Goal: Use online tool/utility: Use online tool/utility

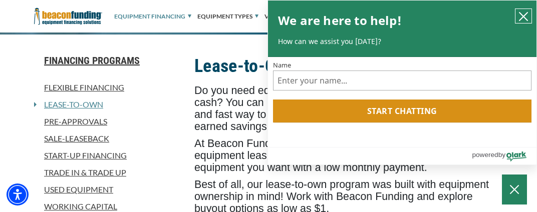
scroll to position [260, 0]
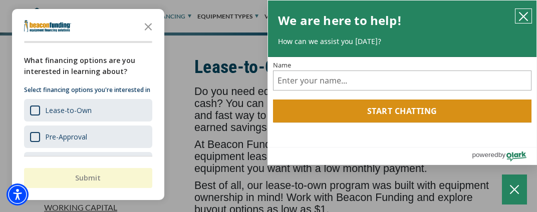
click at [526, 18] on icon "close chatbox" at bounding box center [523, 17] width 10 height 10
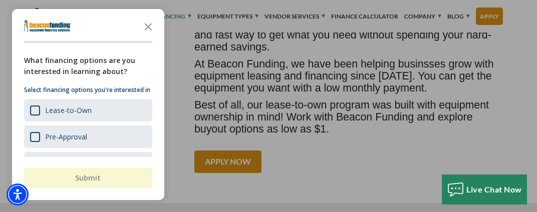
scroll to position [341, 0]
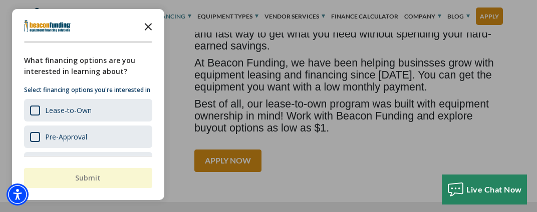
click at [147, 26] on polygon "Close the survey" at bounding box center [149, 28] width 8 height 8
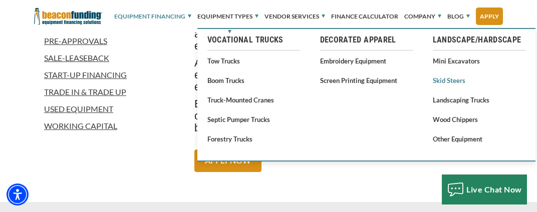
click at [447, 81] on link "Skid Steers" at bounding box center [479, 80] width 93 height 13
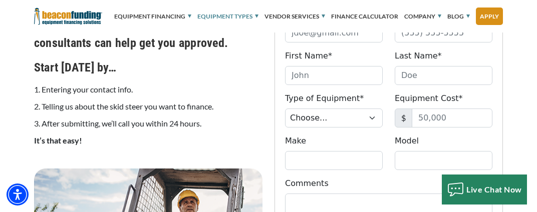
scroll to position [562, 0]
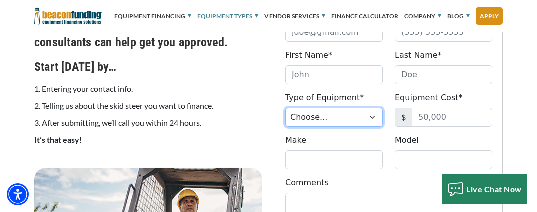
click at [352, 115] on select "Choose... Backhoe Boom/Bucket Truck Chipper Commercial Mower Crane DTG/DTF Prin…" at bounding box center [334, 117] width 98 height 19
select select "25"
click at [285, 108] on select "Choose... Backhoe Boom/Bucket Truck Chipper Commercial Mower Crane DTG/DTF Prin…" at bounding box center [334, 117] width 98 height 19
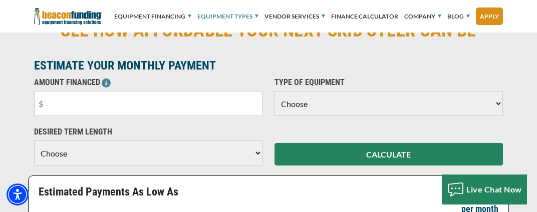
scroll to position [993, 0]
click at [342, 103] on select "Choose Backhoe Boom/Bucket Truck Chipper Commercial Mower Crane DTG/DTF Printin…" at bounding box center [388, 103] width 228 height 25
select select "25"
click at [274, 91] on select "Choose Backhoe Boom/Bucket Truck Chipper Commercial Mower Crane DTG/DTF Printin…" at bounding box center [388, 103] width 228 height 25
click at [149, 152] on select "Choose 36 Months 48 Months 60 Months" at bounding box center [148, 153] width 228 height 25
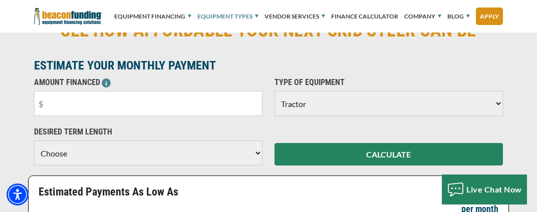
select select "60"
click at [34, 149] on select "Choose 36 Months 48 Months 60 Months" at bounding box center [148, 153] width 228 height 25
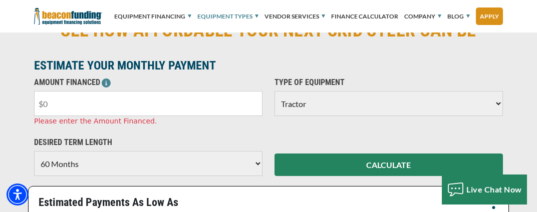
click at [152, 108] on input "text" at bounding box center [148, 103] width 228 height 25
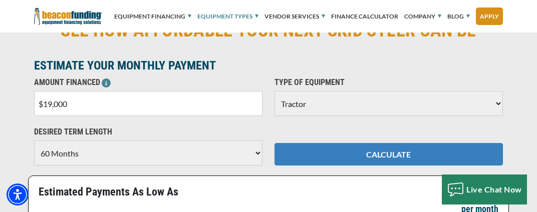
click at [346, 161] on button "CALCULATE" at bounding box center [388, 154] width 228 height 23
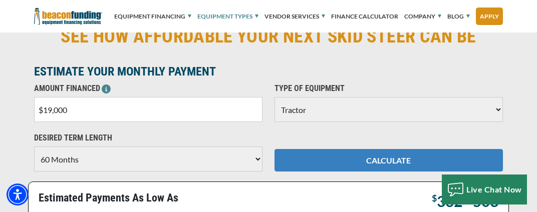
scroll to position [987, 0]
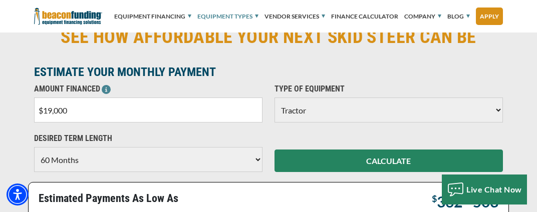
click at [116, 109] on input "$19,000" at bounding box center [148, 110] width 228 height 25
type input "$1"
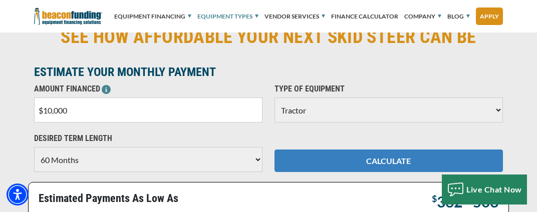
click at [394, 165] on button "CALCULATE" at bounding box center [388, 161] width 228 height 23
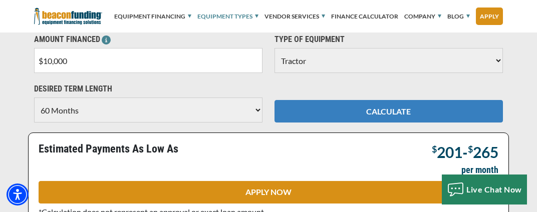
scroll to position [1035, 0]
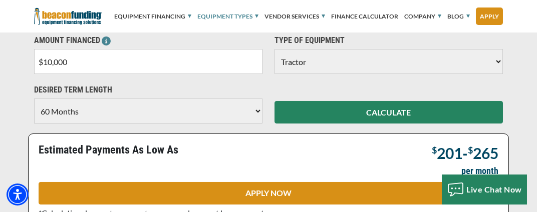
click at [79, 66] on input "$10,000" at bounding box center [148, 61] width 228 height 25
type input "$1"
type input "$8,900"
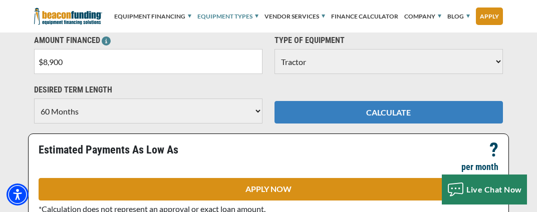
click at [313, 116] on button "CALCULATE" at bounding box center [388, 112] width 228 height 23
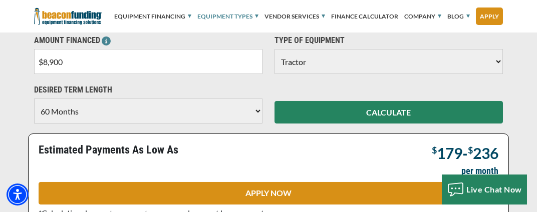
click at [237, 110] on select "Choose 36 Months 48 Months 60 Months" at bounding box center [148, 111] width 228 height 25
click at [368, 149] on div "$ 179 - $ 236 ? per month" at bounding box center [386, 163] width 224 height 38
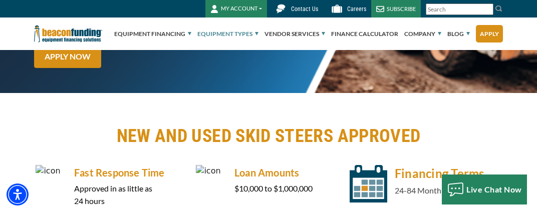
scroll to position [0, 0]
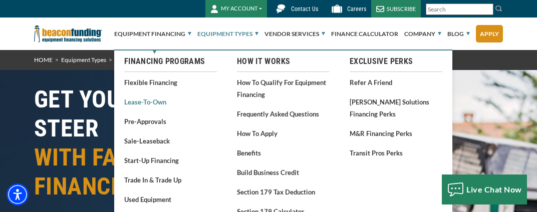
click at [153, 102] on link "Lease-To-Own" at bounding box center [170, 102] width 93 height 13
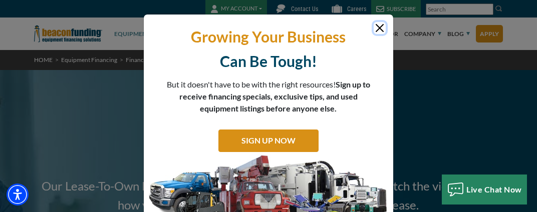
click at [378, 29] on button "Close" at bounding box center [380, 28] width 12 height 12
